Goal: Task Accomplishment & Management: Use online tool/utility

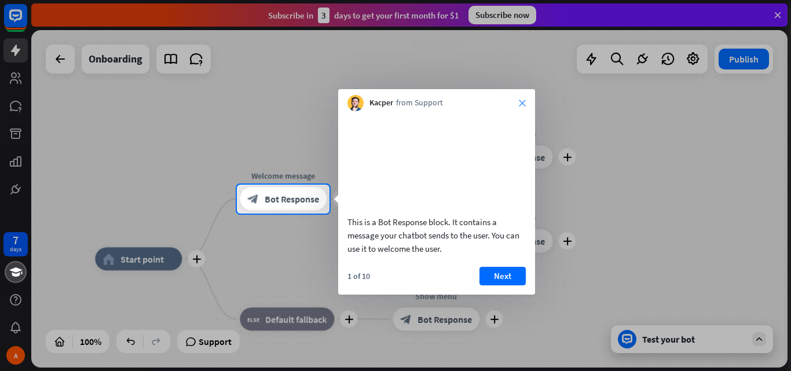
click at [523, 102] on icon "close" at bounding box center [522, 103] width 7 height 7
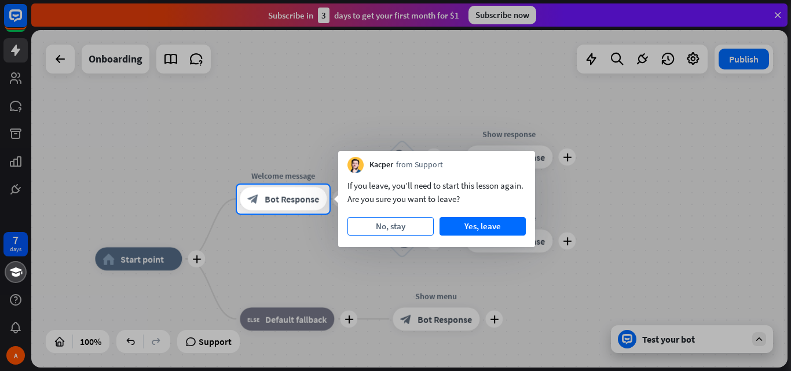
click at [419, 224] on button "No, stay" at bounding box center [390, 226] width 86 height 19
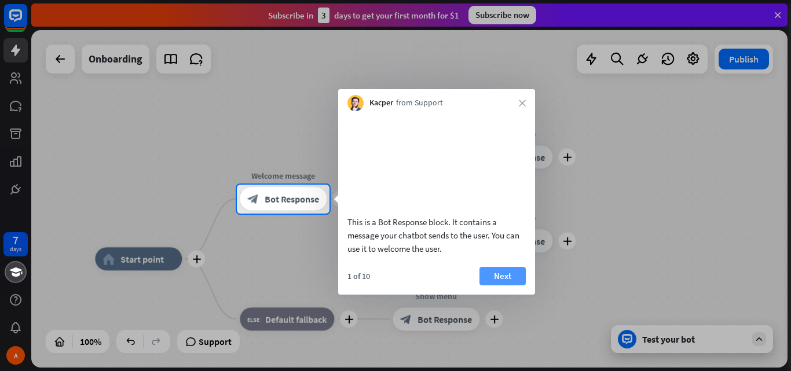
click at [498, 285] on button "Next" at bounding box center [502, 276] width 46 height 19
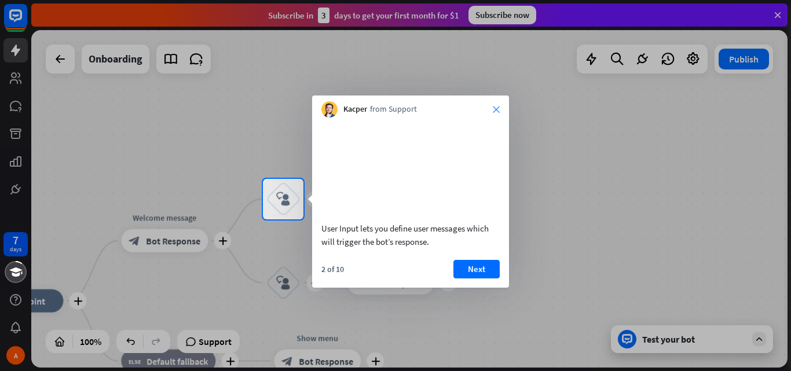
click at [496, 111] on icon "close" at bounding box center [496, 109] width 7 height 7
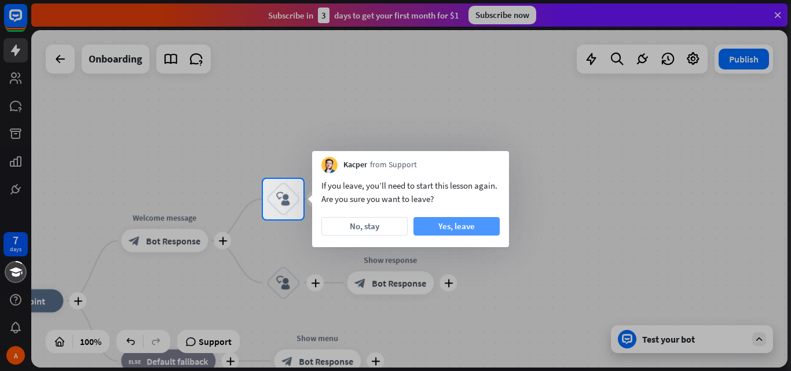
click at [475, 228] on button "Yes, leave" at bounding box center [456, 226] width 86 height 19
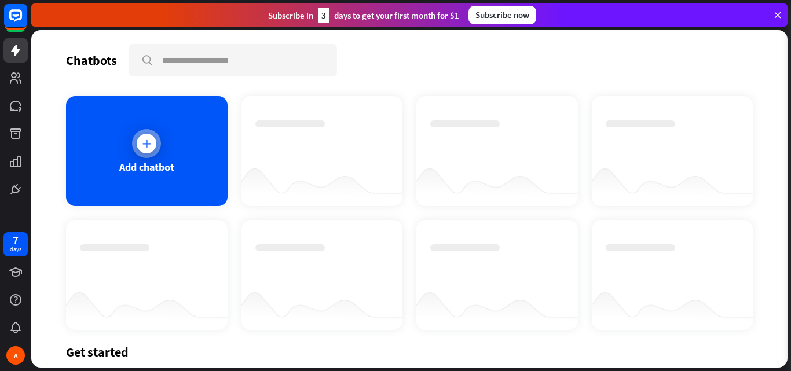
click at [193, 171] on div "Add chatbot" at bounding box center [146, 151] width 161 height 110
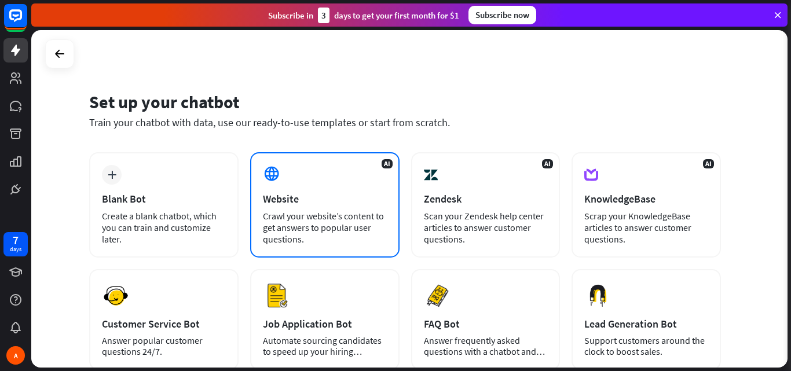
click at [311, 214] on div "Crawl your website’s content to get answers to popular user questions." at bounding box center [325, 227] width 124 height 35
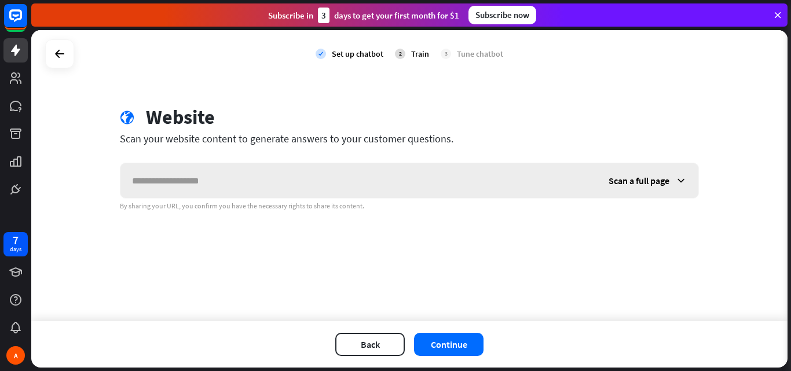
click at [298, 177] on input "text" at bounding box center [358, 180] width 476 height 35
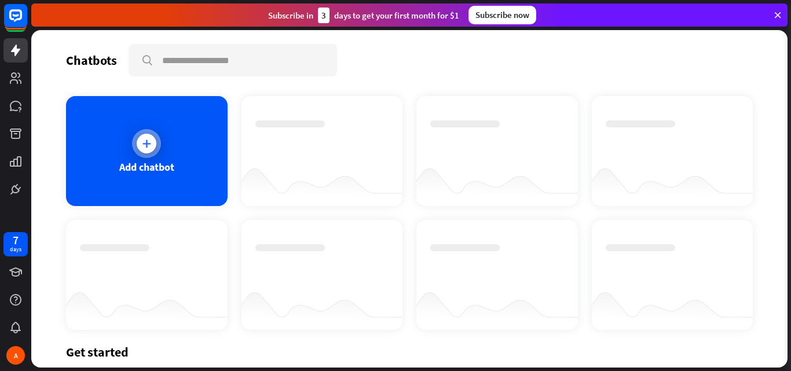
click at [206, 169] on div "Add chatbot" at bounding box center [146, 151] width 161 height 110
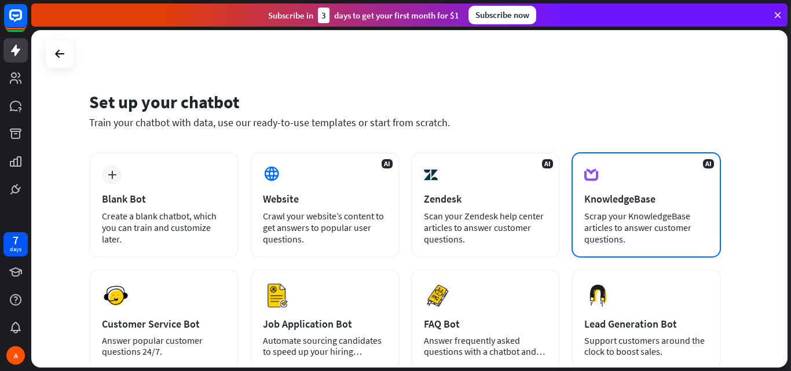
click at [677, 219] on div "Scrap your KnowledgeBase articles to answer customer questions." at bounding box center [646, 227] width 124 height 35
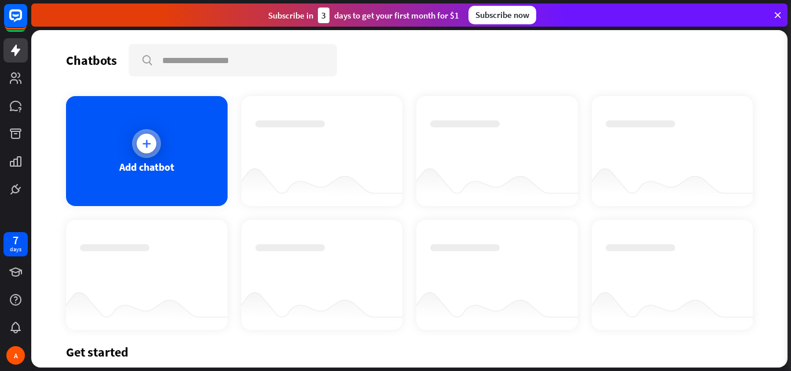
click at [190, 168] on div "Add chatbot" at bounding box center [146, 151] width 161 height 110
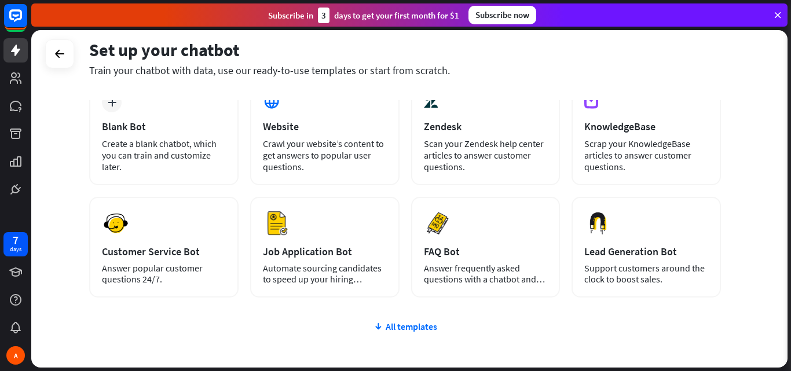
scroll to position [72, 0]
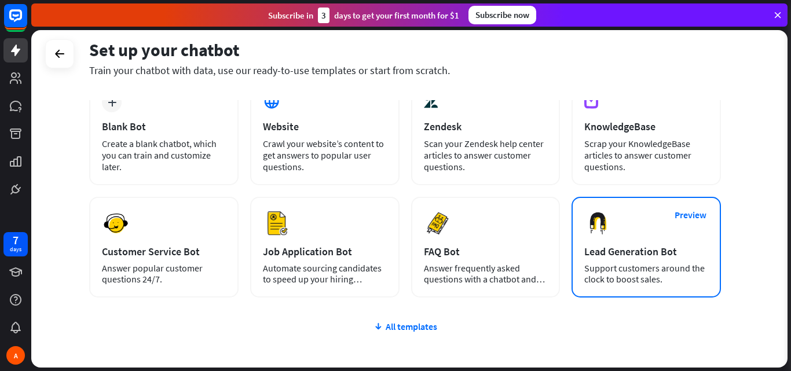
click at [607, 251] on div "Lead Generation Bot" at bounding box center [646, 251] width 124 height 13
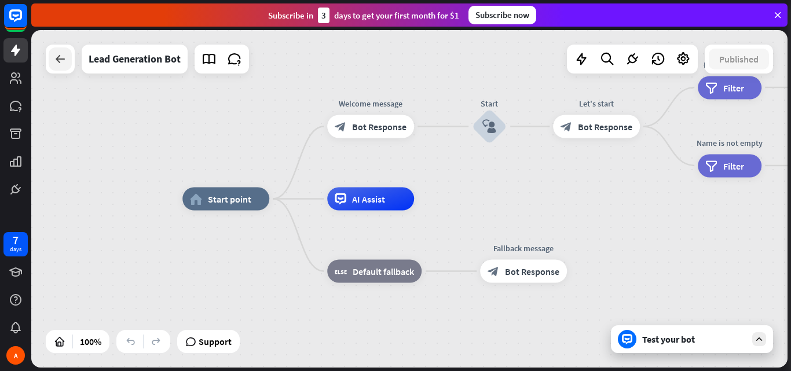
click at [65, 55] on icon at bounding box center [60, 59] width 14 height 14
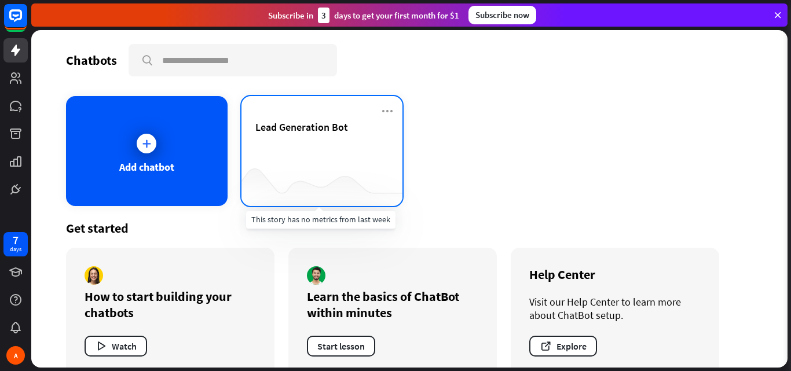
click at [255, 168] on div at bounding box center [321, 183] width 161 height 45
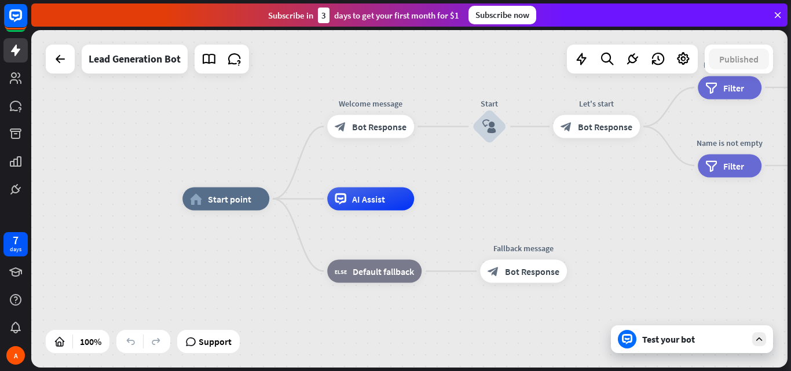
click at [706, 353] on div "home_2 Start point Welcome message block_bot_response Bot Response Start block_…" at bounding box center [560, 367] width 756 height 337
click at [701, 337] on div "Test your bot" at bounding box center [694, 339] width 104 height 12
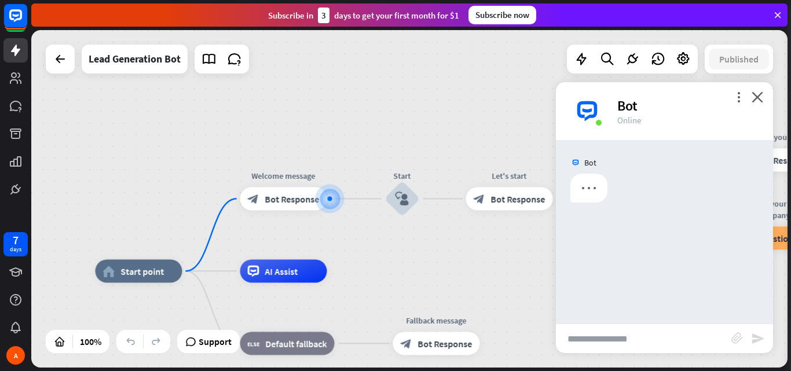
click at [670, 344] on input "text" at bounding box center [643, 338] width 175 height 29
type input "**"
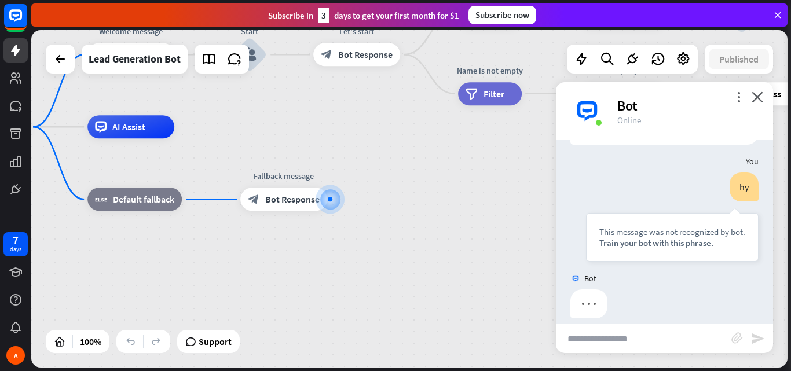
scroll to position [82, 0]
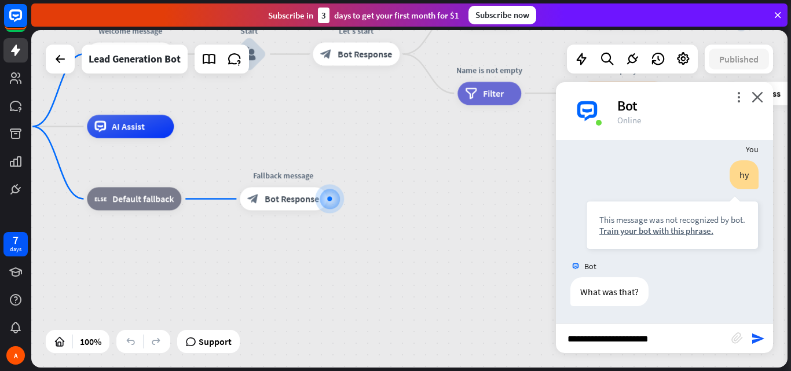
type input "**********"
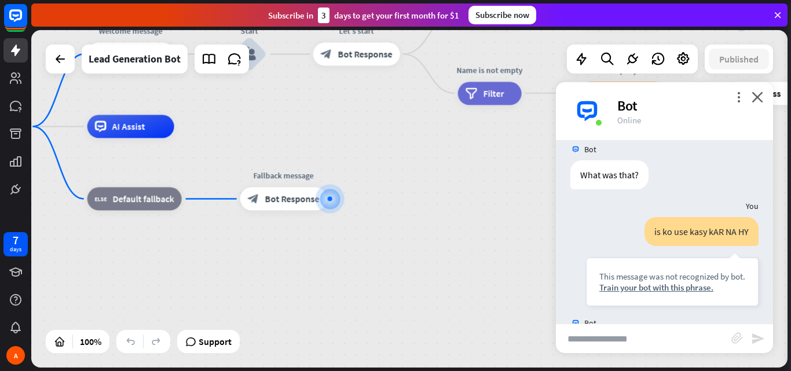
scroll to position [255, 0]
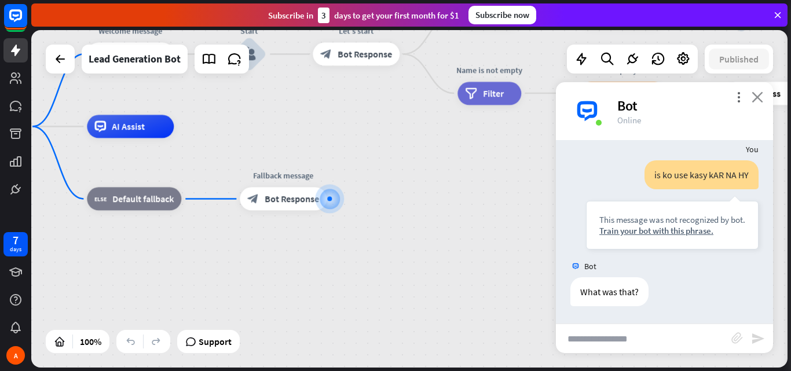
click at [758, 99] on icon "close" at bounding box center [757, 96] width 12 height 11
